Goal: Information Seeking & Learning: Compare options

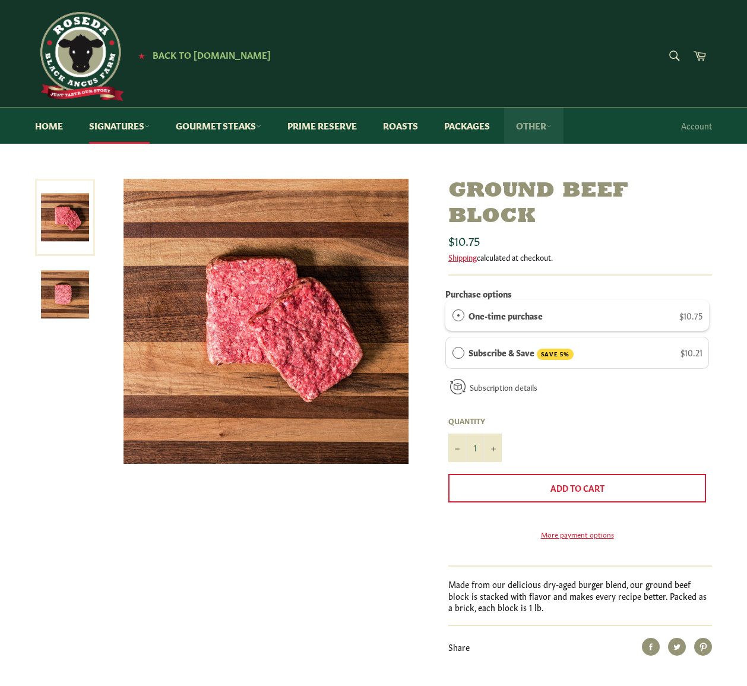
click at [543, 130] on link "Other" at bounding box center [533, 125] width 59 height 36
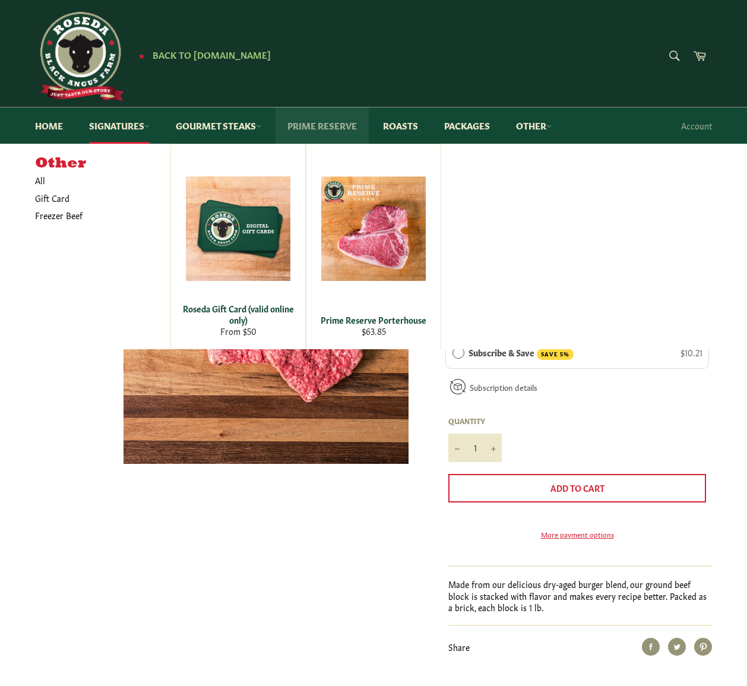
click at [344, 126] on link "Prime Reserve" at bounding box center [321, 125] width 93 height 36
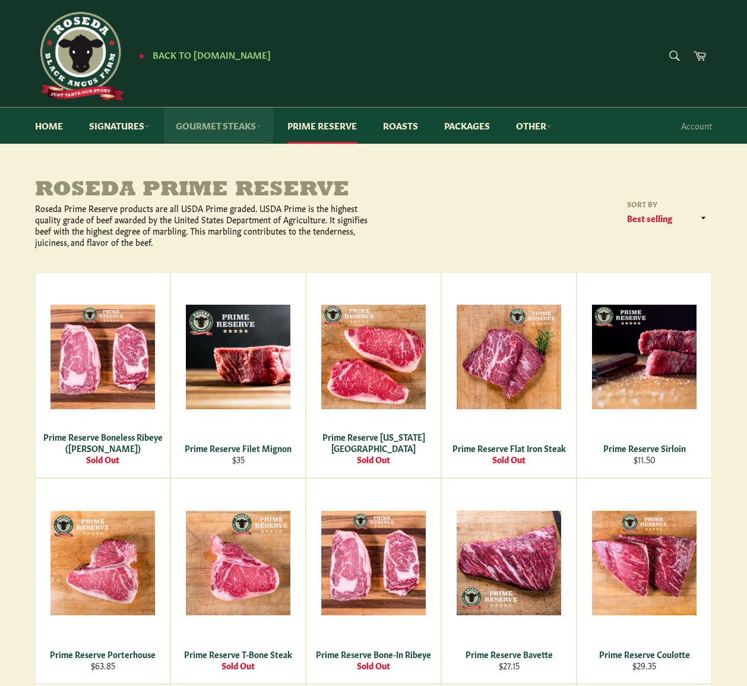
click at [248, 128] on link "Gourmet Steaks" at bounding box center [218, 125] width 109 height 36
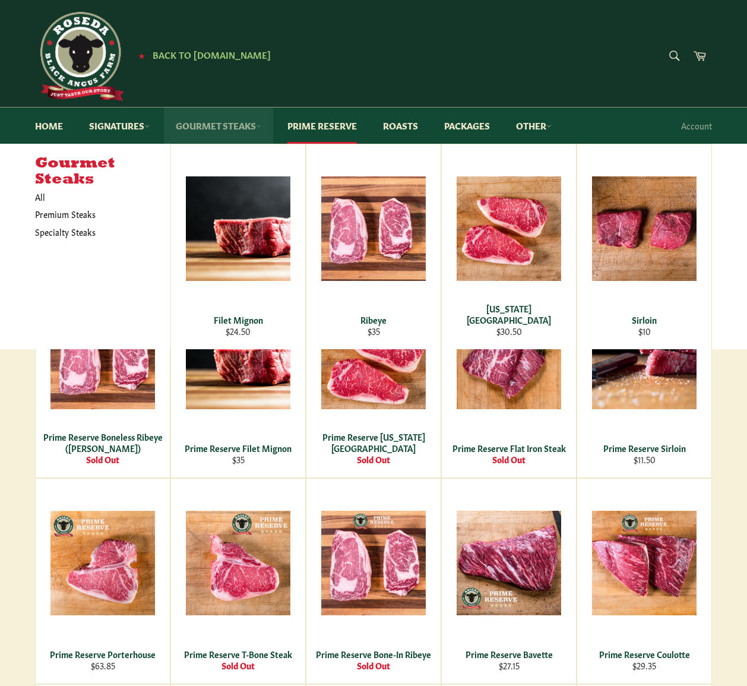
click at [248, 128] on link "Gourmet Steaks" at bounding box center [218, 125] width 109 height 36
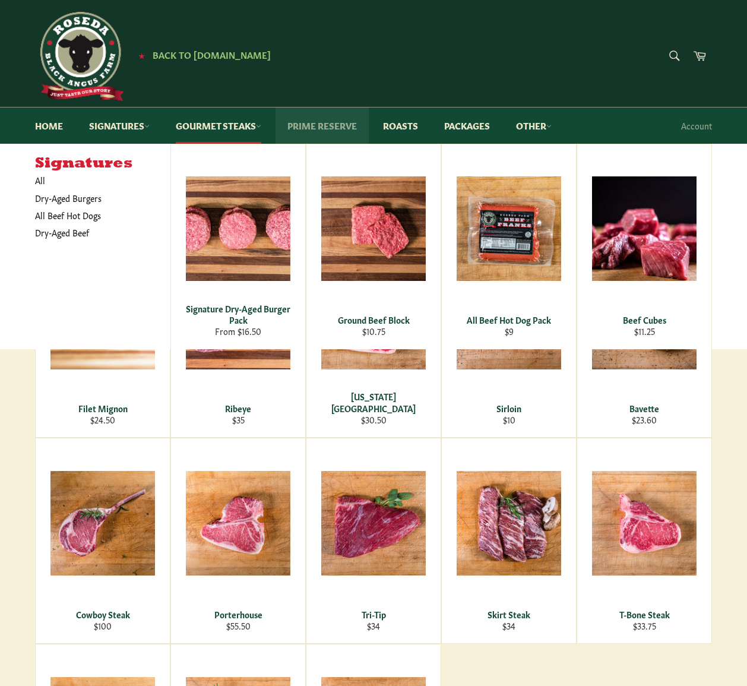
click at [345, 123] on link "Prime Reserve" at bounding box center [321, 125] width 93 height 36
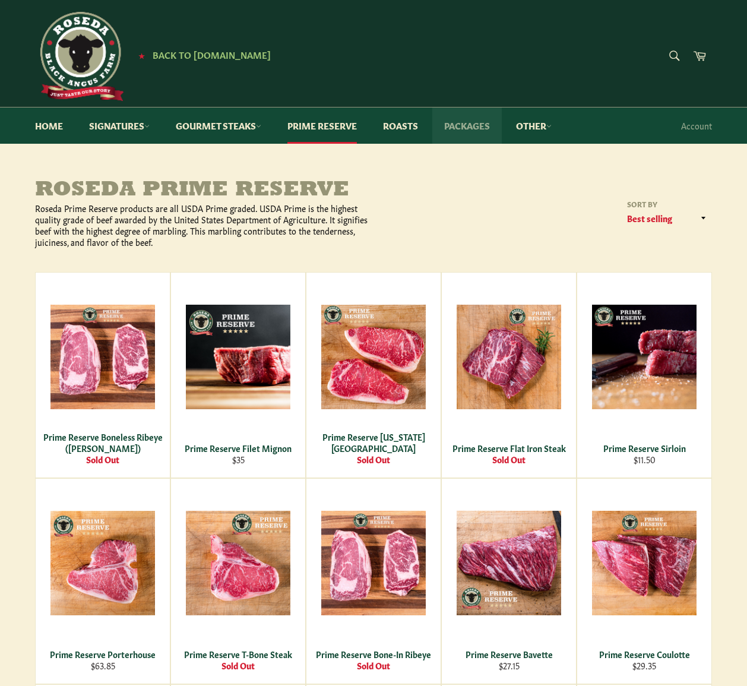
click at [471, 141] on link "Packages" at bounding box center [466, 125] width 69 height 36
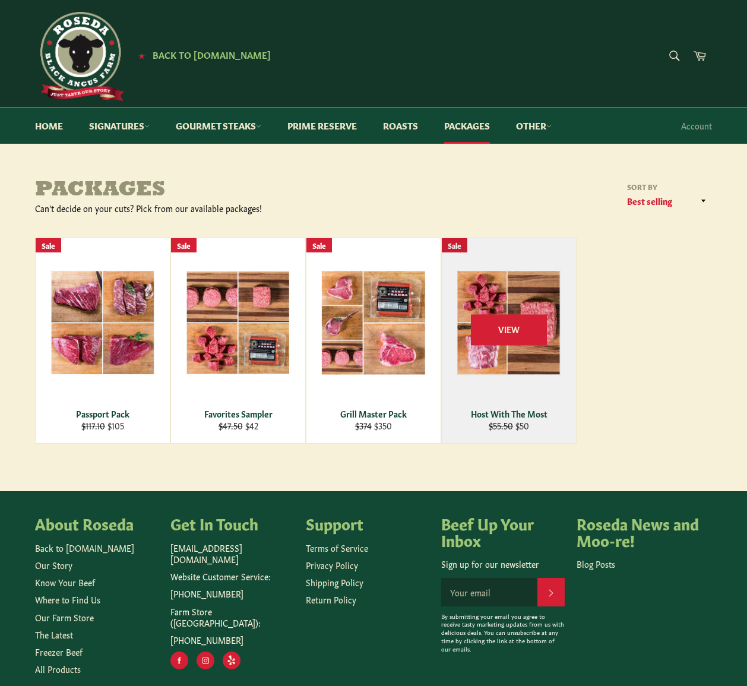
click at [538, 391] on div "View" at bounding box center [509, 340] width 134 height 205
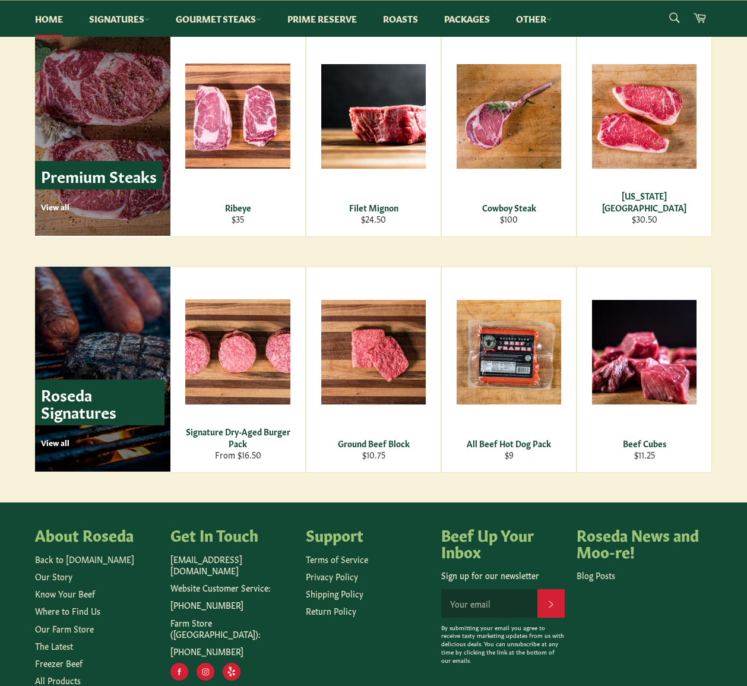
scroll to position [1425, 0]
